Goal: Entertainment & Leisure: Consume media (video, audio)

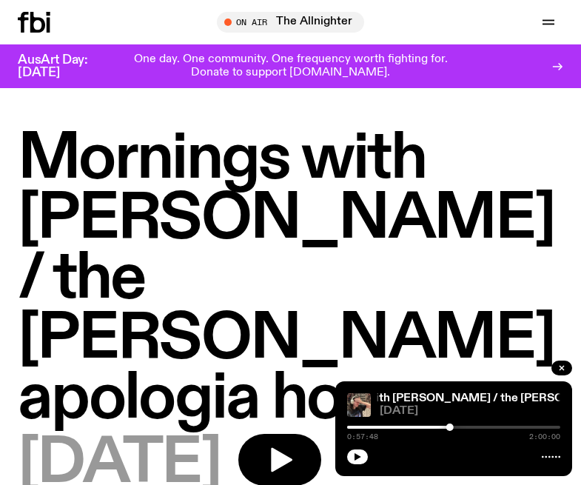
click at [360, 457] on button "button" at bounding box center [357, 456] width 21 height 15
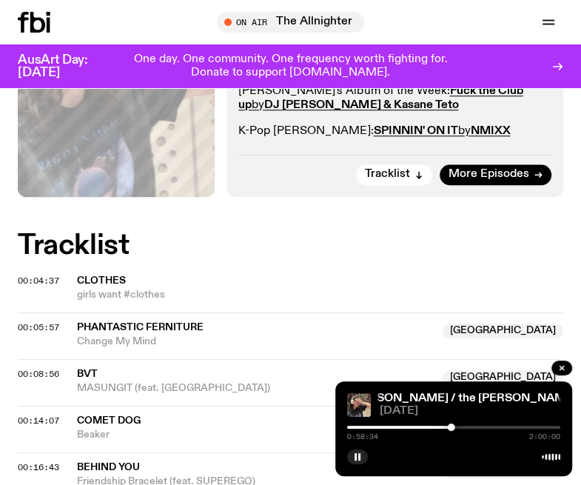
click at [355, 455] on rect "button" at bounding box center [355, 456] width 2 height 7
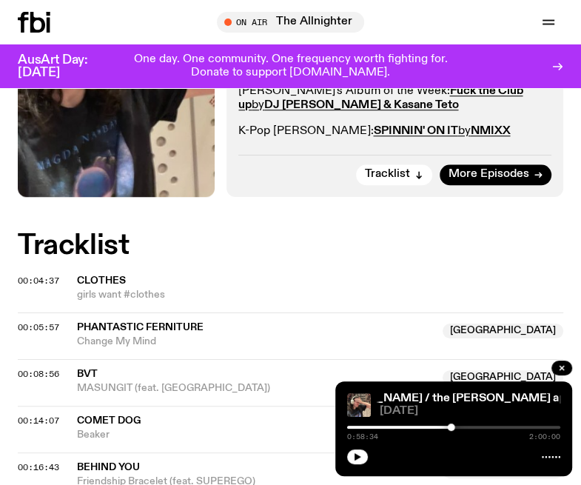
click at [353, 459] on icon "button" at bounding box center [357, 456] width 9 height 9
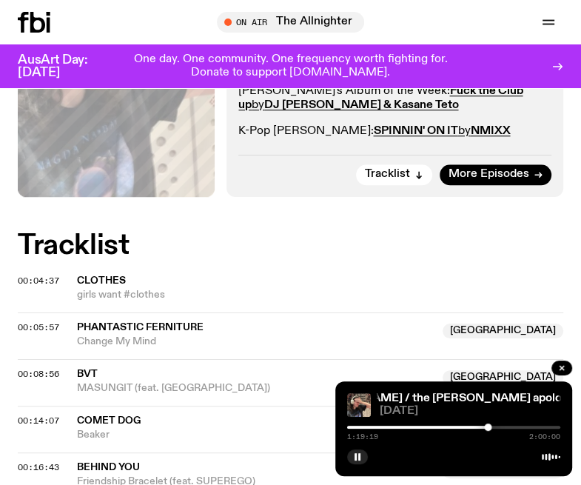
drag, startPoint x: 352, startPoint y: 461, endPoint x: 360, endPoint y: 450, distance: 13.3
click at [355, 460] on button "button" at bounding box center [357, 456] width 21 height 15
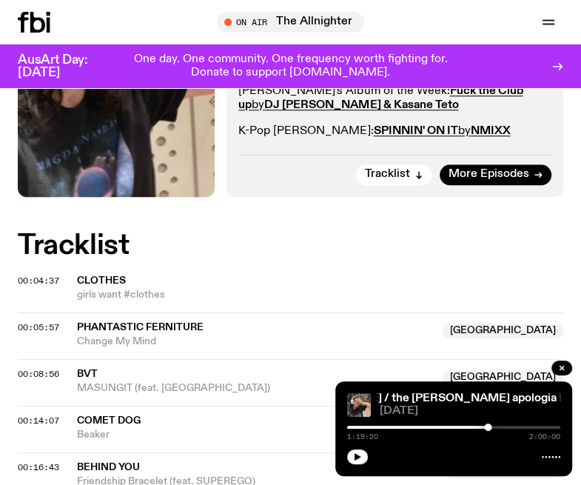
click at [360, 454] on icon "button" at bounding box center [357, 456] width 9 height 9
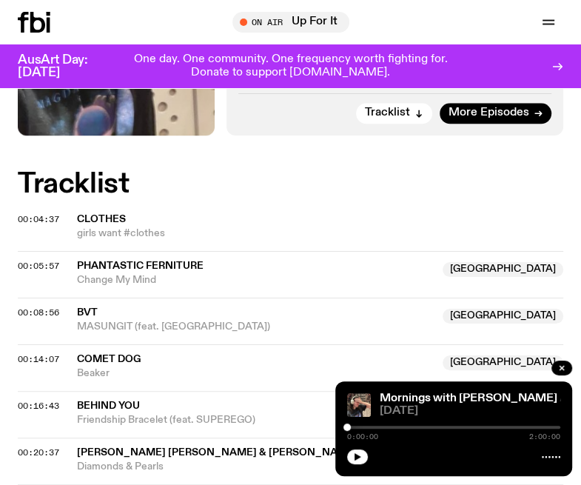
scroll to position [740, 0]
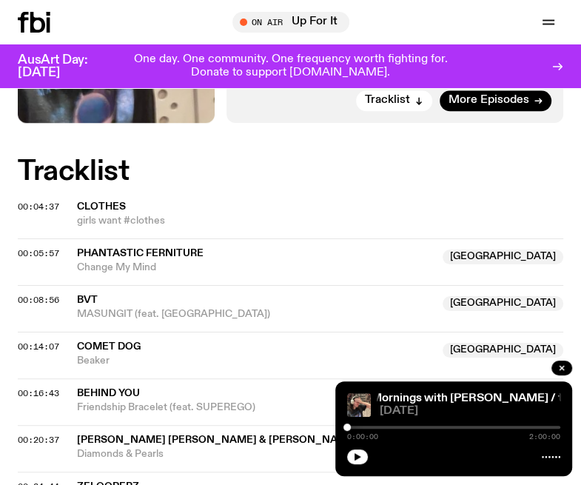
click at [359, 456] on icon "button" at bounding box center [357, 456] width 7 height 7
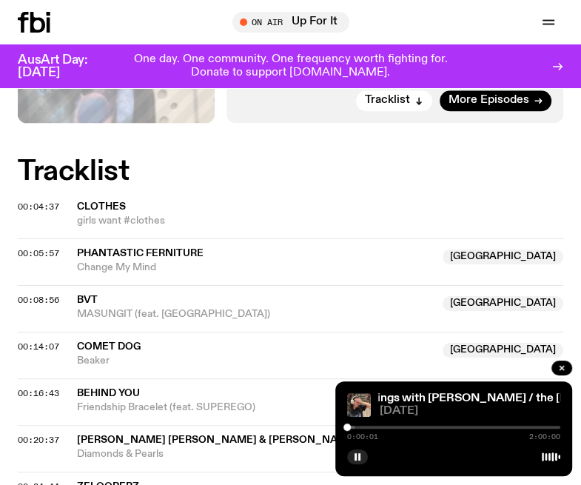
click at [477, 426] on div at bounding box center [453, 427] width 213 height 3
click at [350, 428] on div at bounding box center [349, 426] width 7 height 7
